Goal: Task Accomplishment & Management: Complete application form

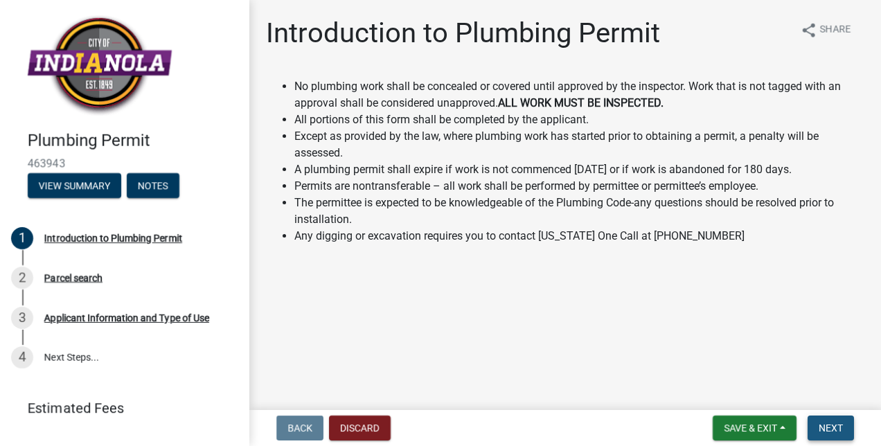
click at [843, 431] on button "Next" at bounding box center [830, 427] width 46 height 25
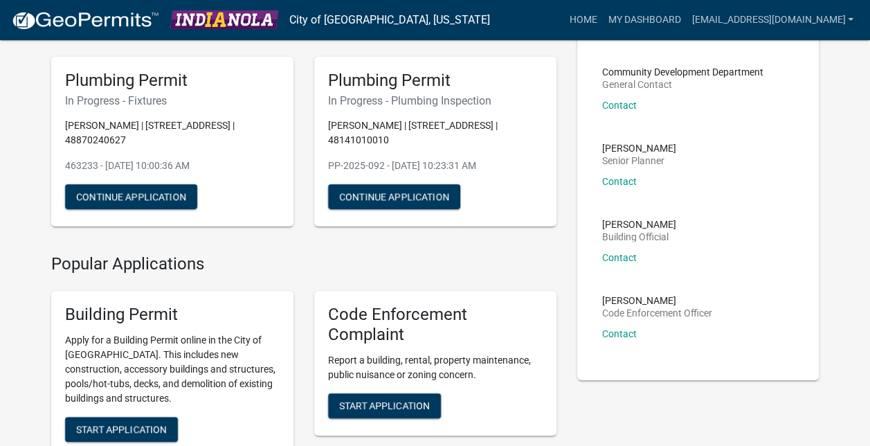
scroll to position [93, 0]
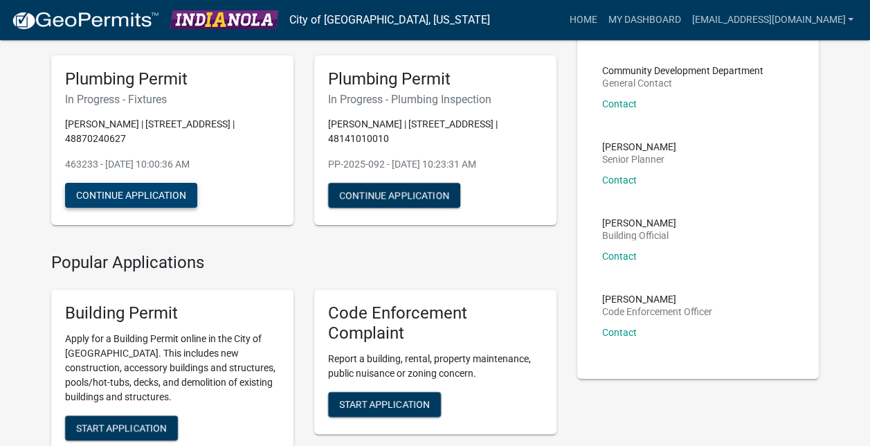
click at [156, 183] on button "Continue Application" at bounding box center [131, 195] width 132 height 25
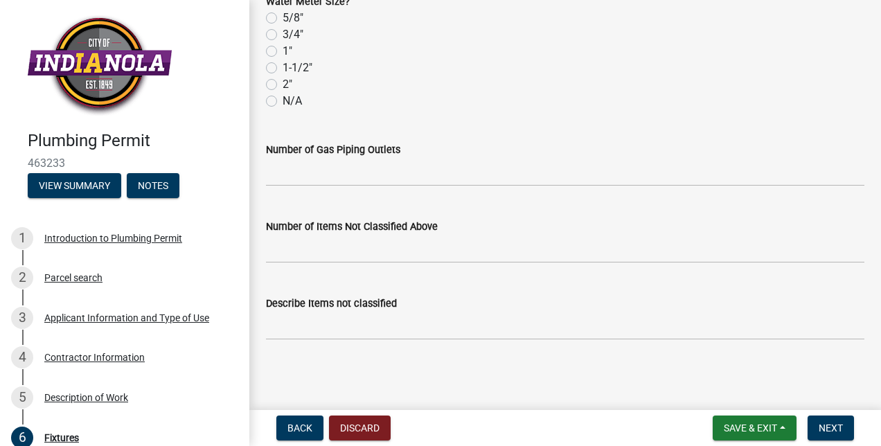
scroll to position [2436, 0]
click at [838, 425] on span "Next" at bounding box center [830, 427] width 24 height 11
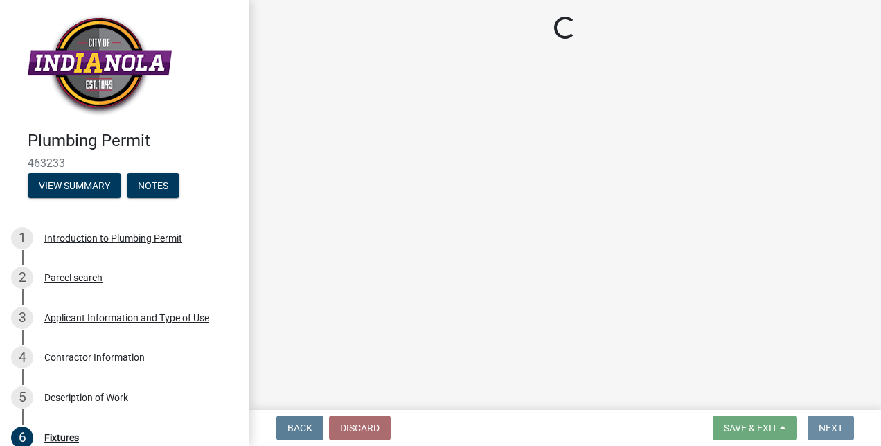
scroll to position [0, 0]
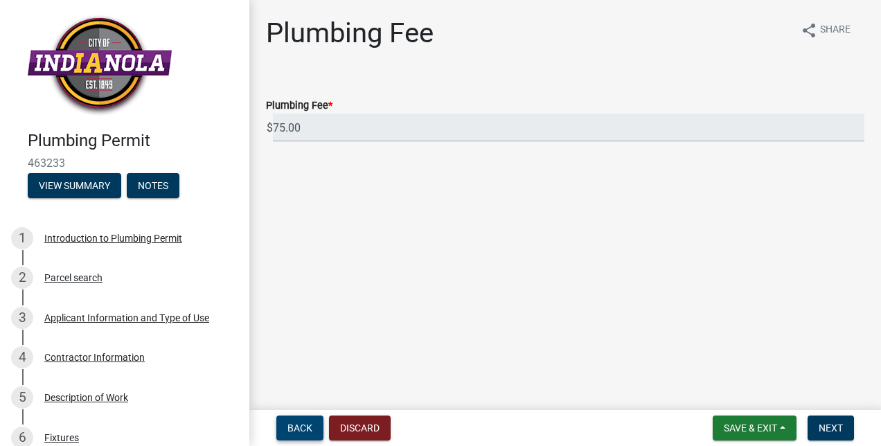
click at [303, 425] on span "Back" at bounding box center [299, 427] width 25 height 11
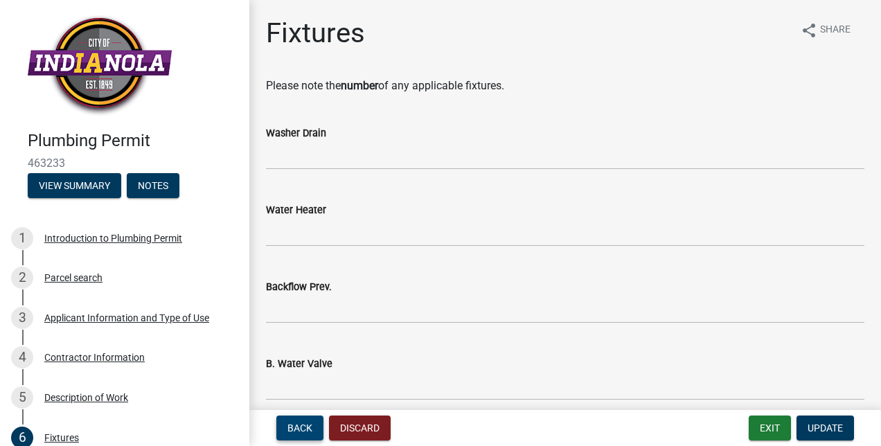
click at [303, 426] on span "Back" at bounding box center [299, 427] width 25 height 11
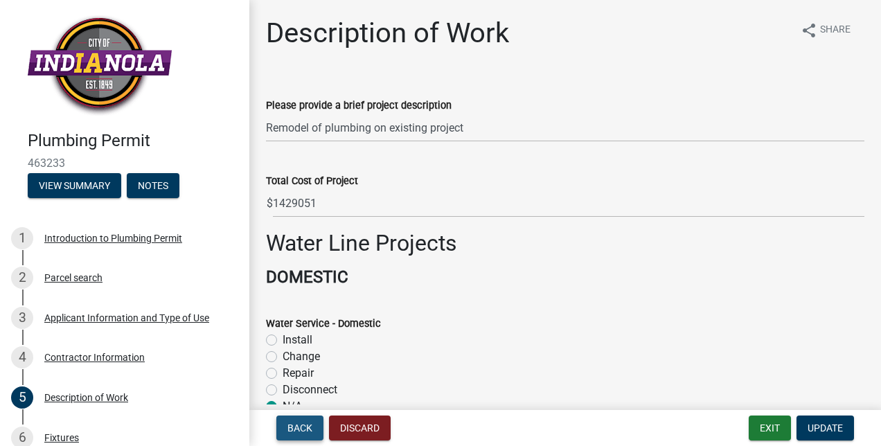
click at [303, 426] on span "Back" at bounding box center [299, 427] width 25 height 11
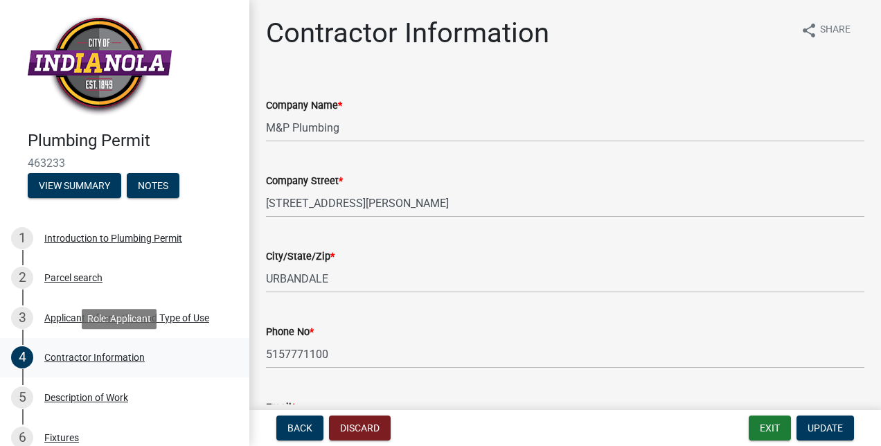
click at [55, 349] on div "4 Contractor Information" at bounding box center [119, 357] width 216 height 22
click at [60, 393] on div "Description of Work" at bounding box center [86, 398] width 84 height 10
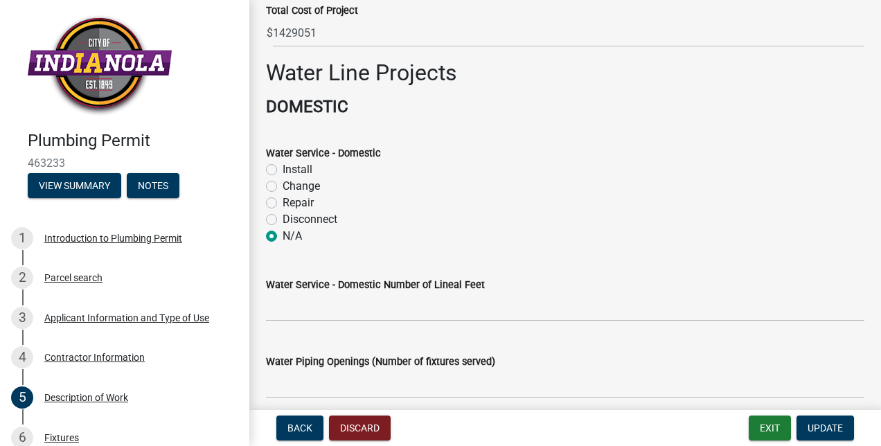
scroll to position [170, 0]
